Goal: Transaction & Acquisition: Register for event/course

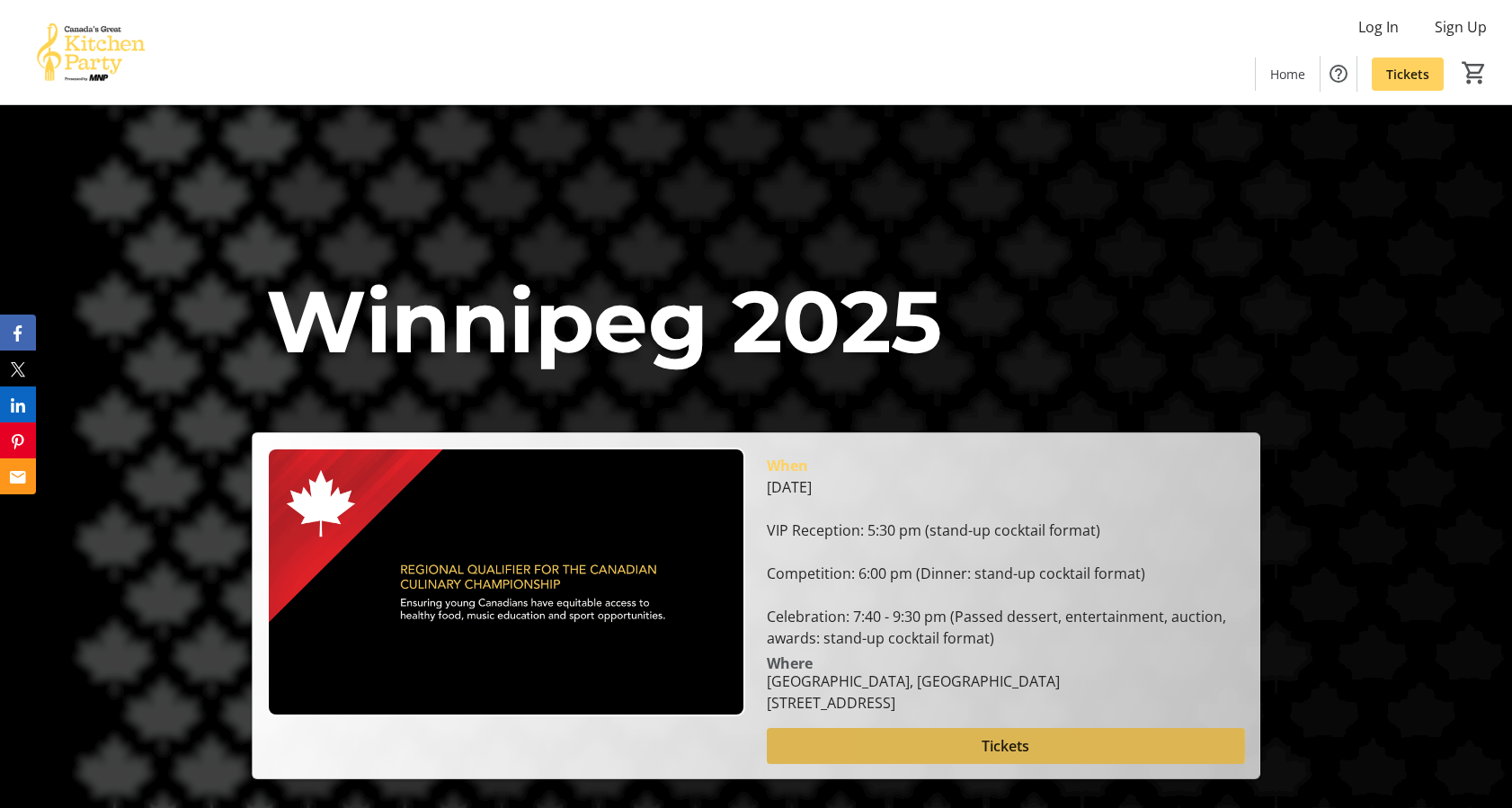
click at [936, 745] on span at bounding box center [1005, 746] width 478 height 43
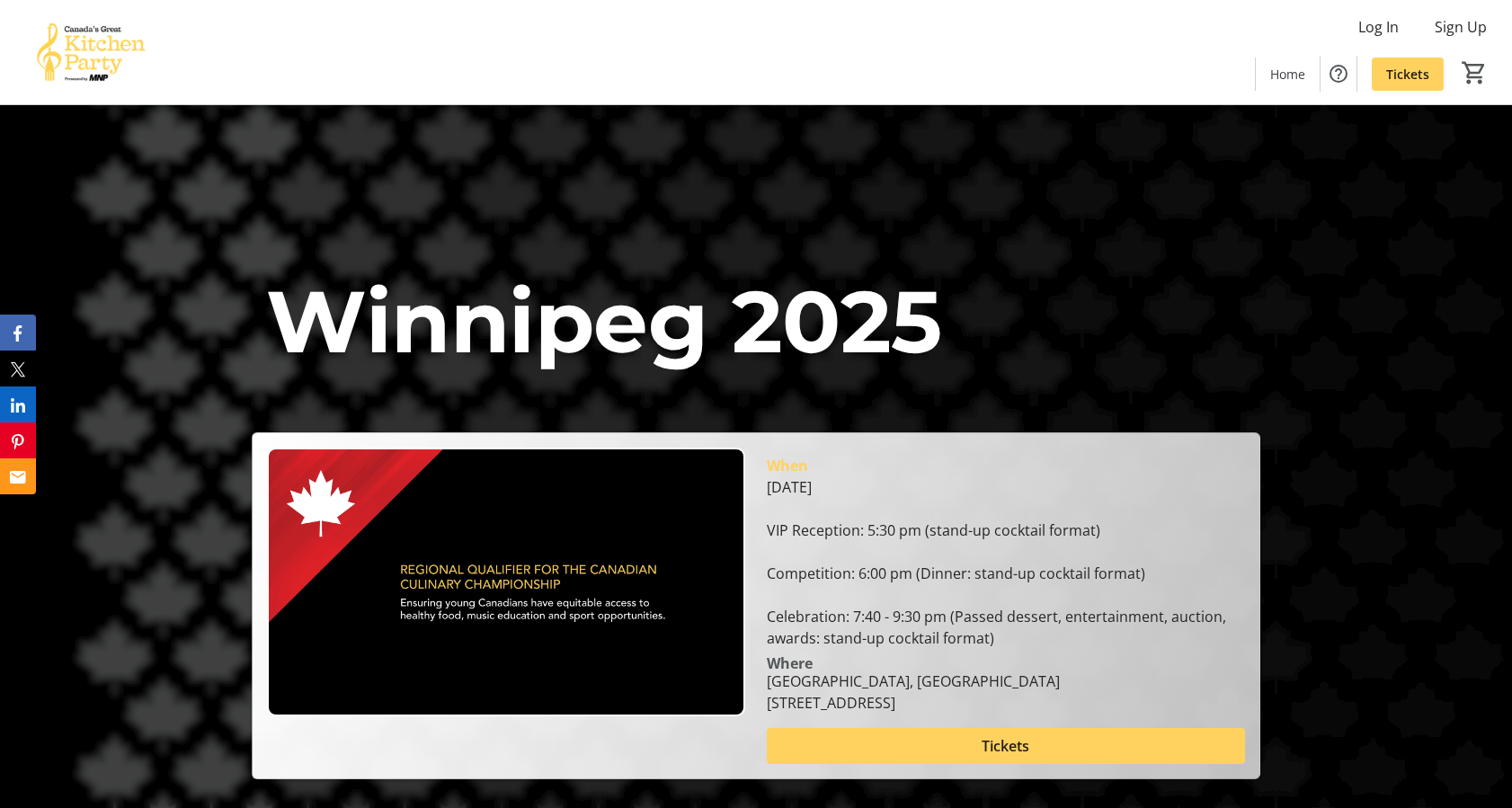
drag, startPoint x: 786, startPoint y: 194, endPoint x: 1243, endPoint y: 175, distance: 457.4
click at [1243, 175] on div "[GEOGRAPHIC_DATA] 2025 [GEOGRAPHIC_DATA] 2025 When [DATE] VIP Reception: 5:30 p…" at bounding box center [756, 442] width 1512 height 674
drag, startPoint x: 1292, startPoint y: 195, endPoint x: 1179, endPoint y: 199, distance: 113.1
click at [1179, 199] on div "[GEOGRAPHIC_DATA] 2025 [GEOGRAPHIC_DATA] 2025 When [DATE] VIP Reception: 5:30 p…" at bounding box center [756, 442] width 1512 height 674
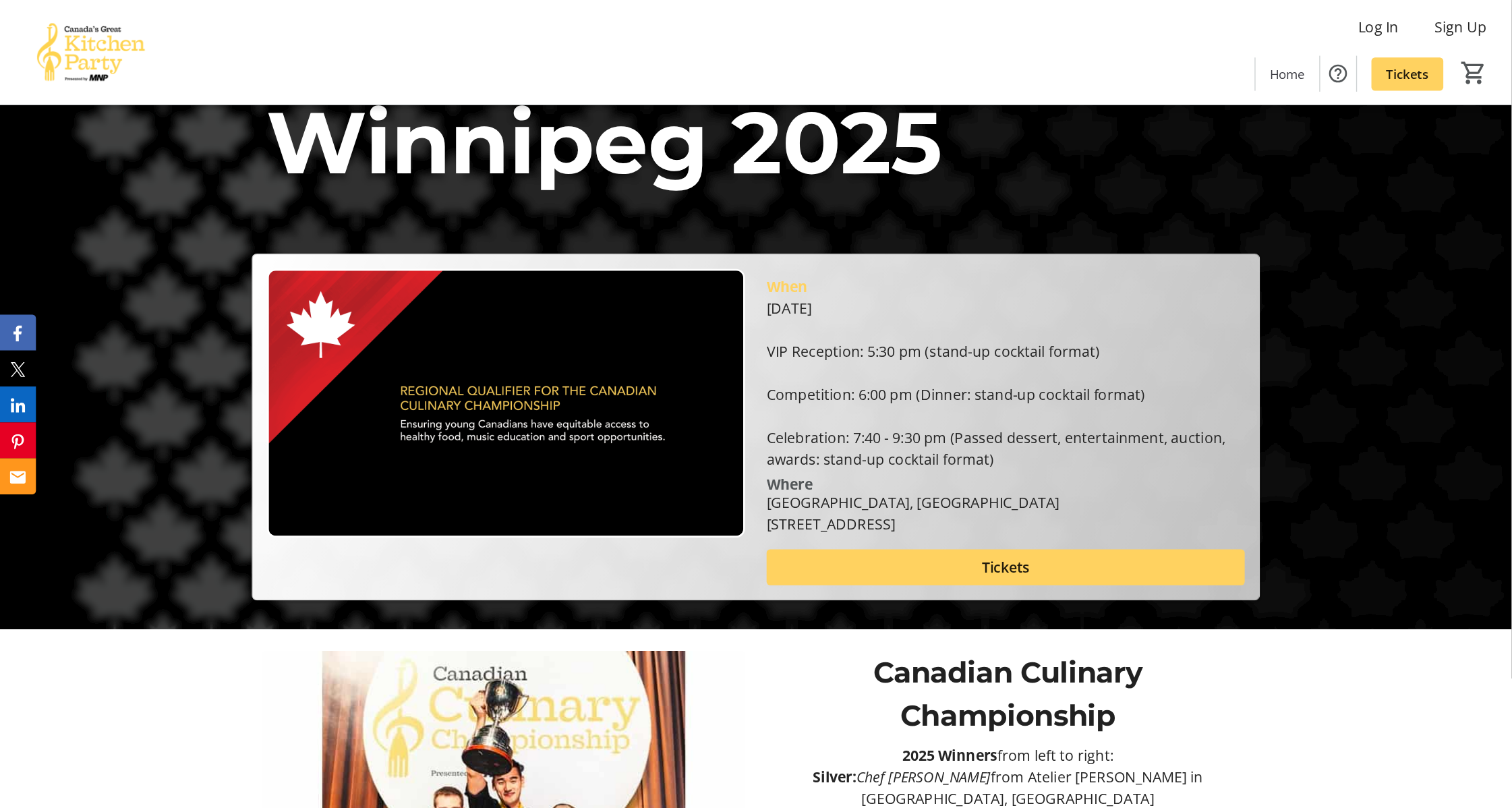
scroll to position [135, 0]
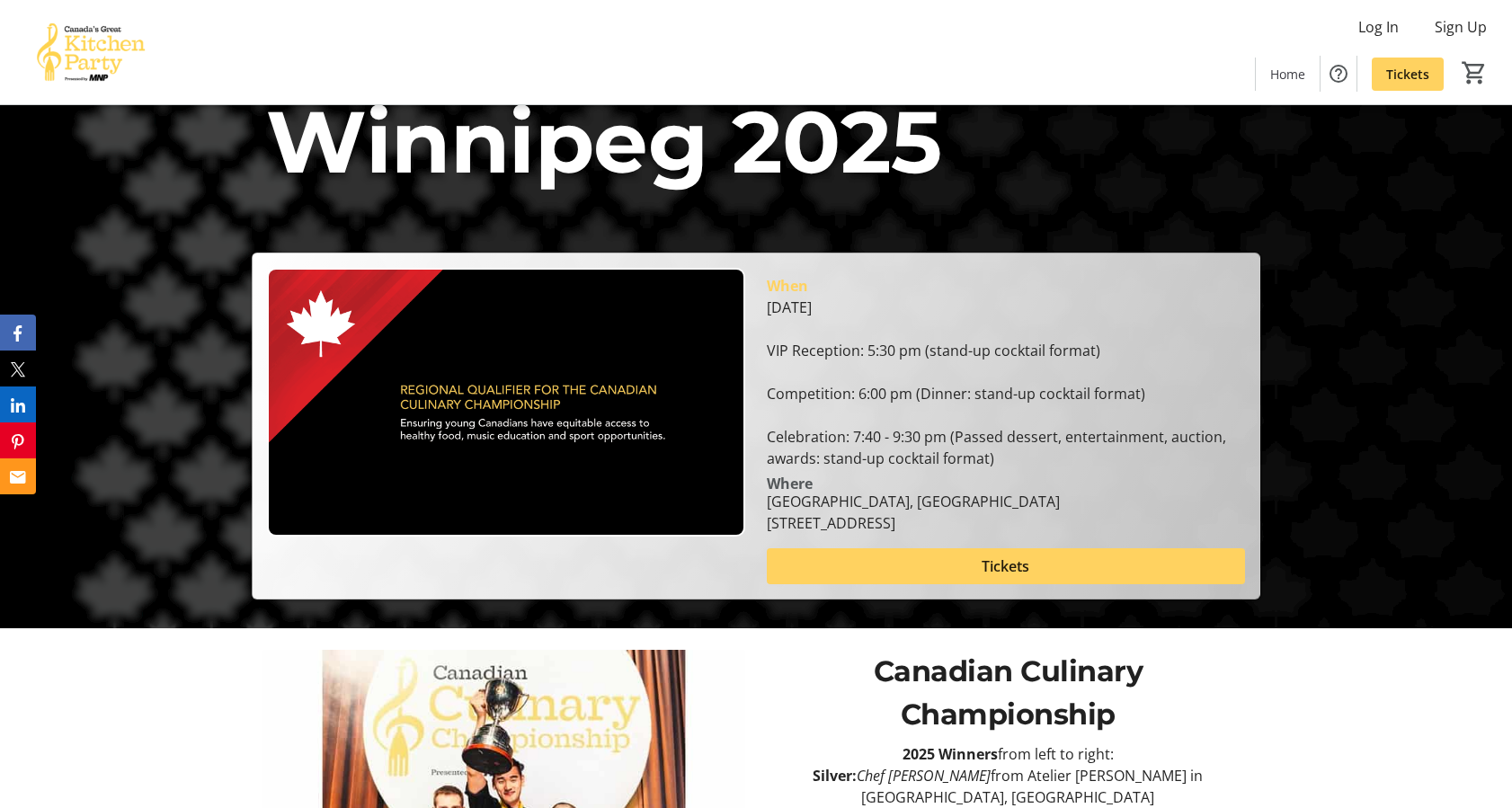
click at [1258, 191] on h1 "Winnipeg 2025" at bounding box center [756, 142] width 1008 height 130
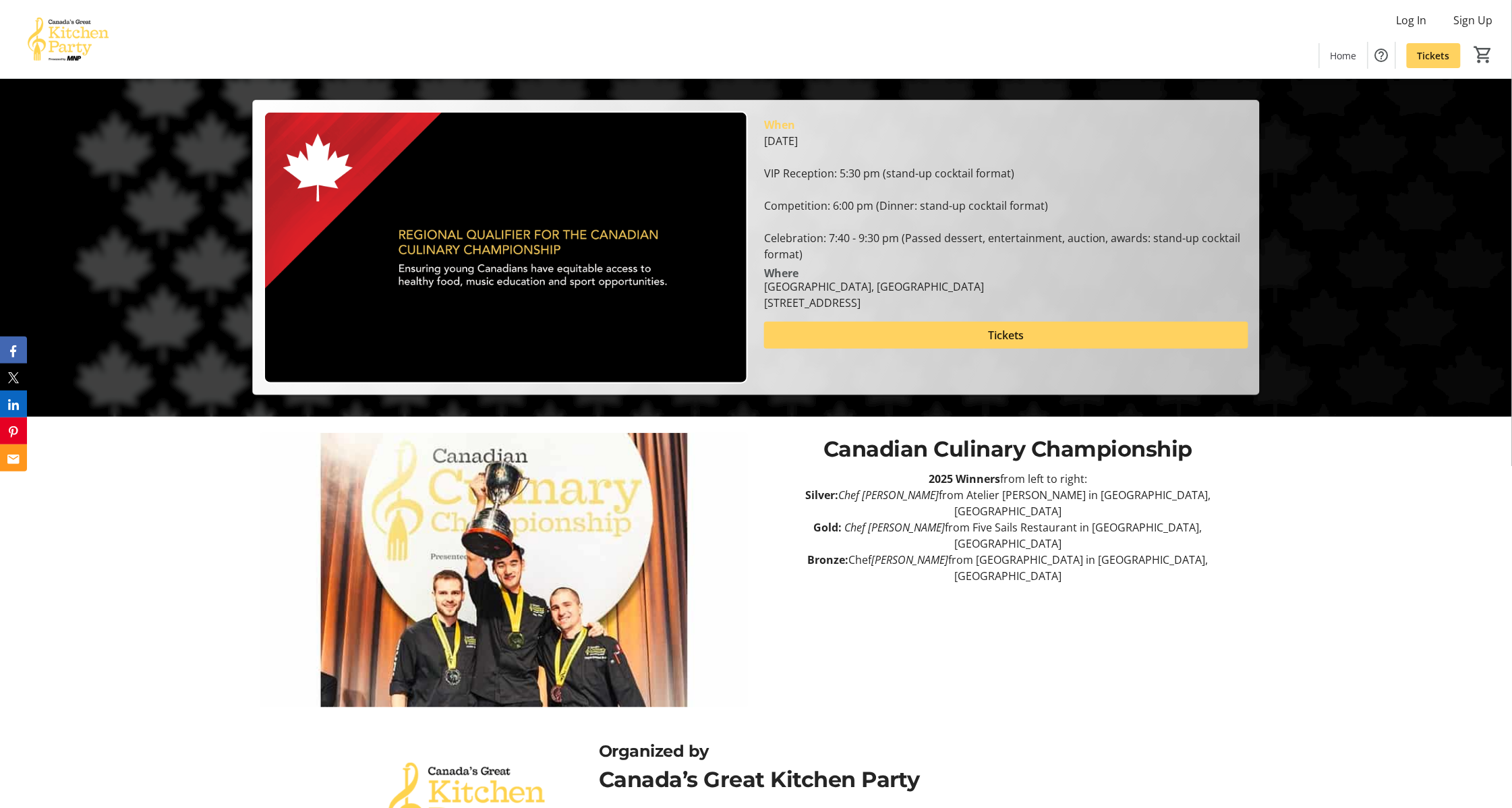
scroll to position [421, 0]
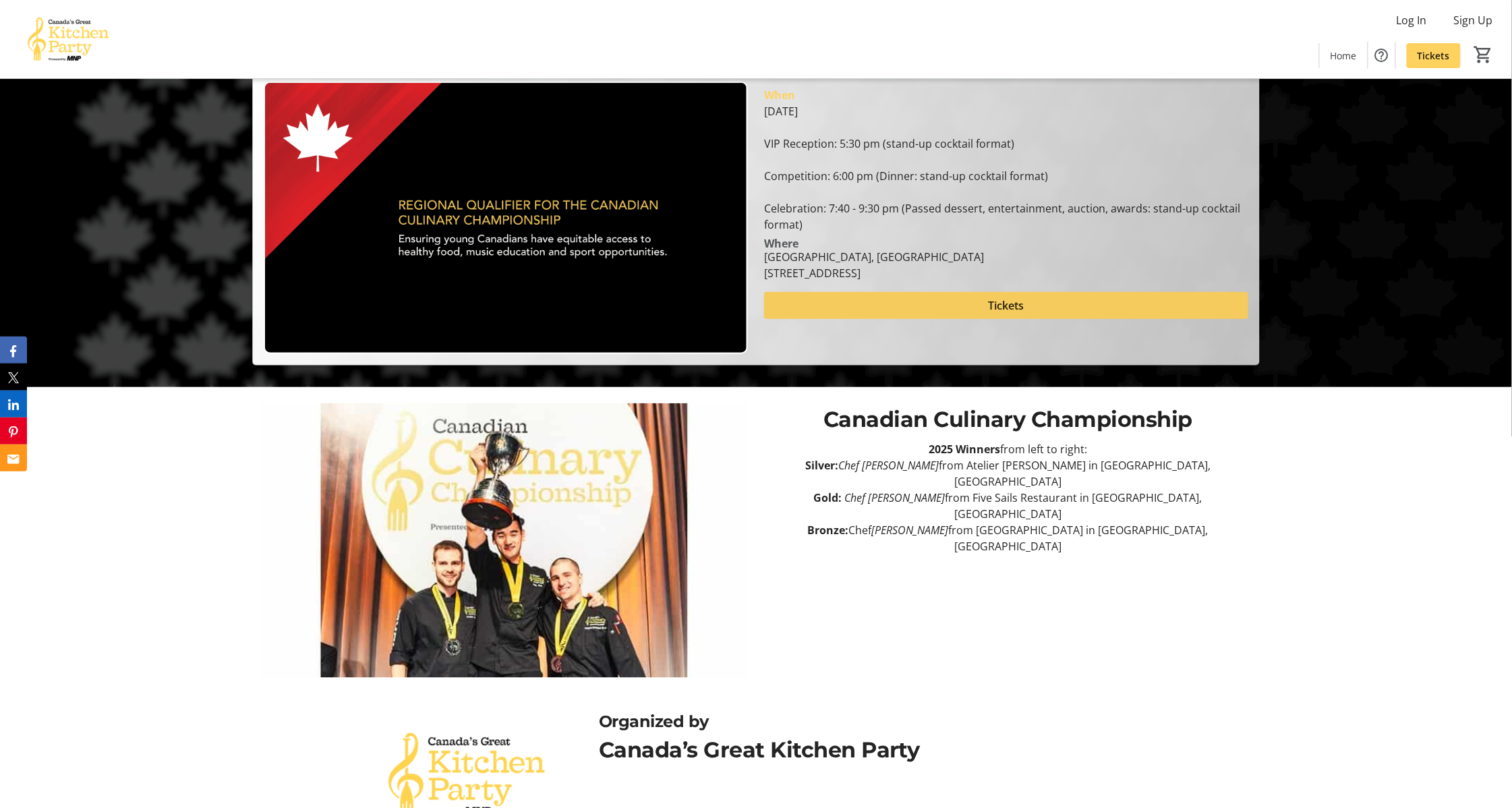
click at [986, 304] on span at bounding box center [1006, 305] width 484 height 32
